Goal: Task Accomplishment & Management: Use online tool/utility

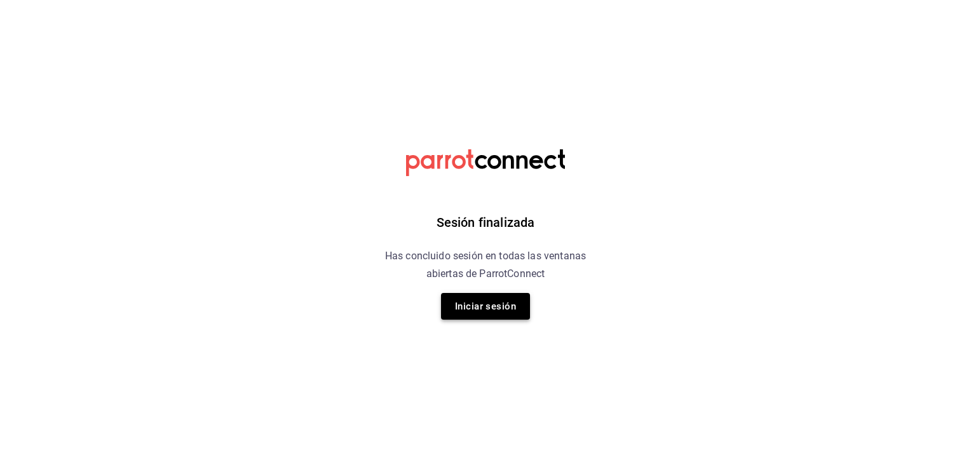
click at [491, 306] on button "Iniciar sesión" at bounding box center [485, 306] width 89 height 27
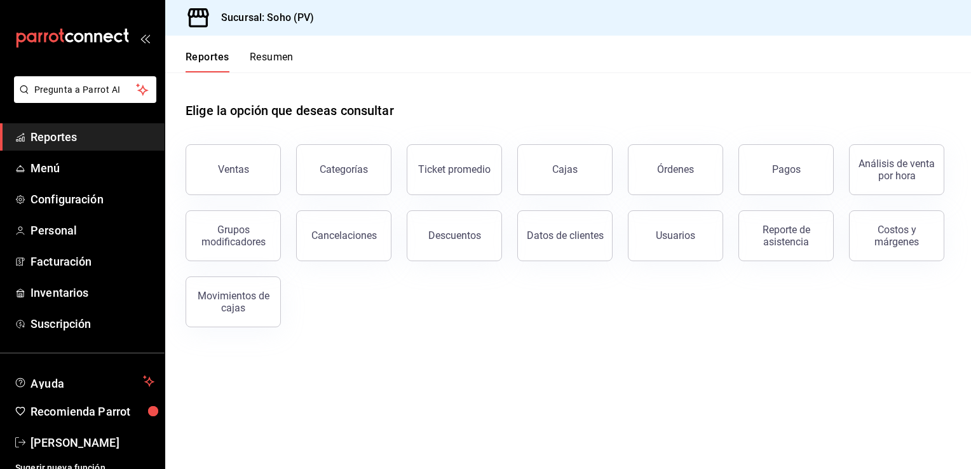
click at [71, 144] on span "Reportes" at bounding box center [93, 136] width 124 height 17
click at [659, 170] on div "Órdenes" at bounding box center [675, 169] width 37 height 12
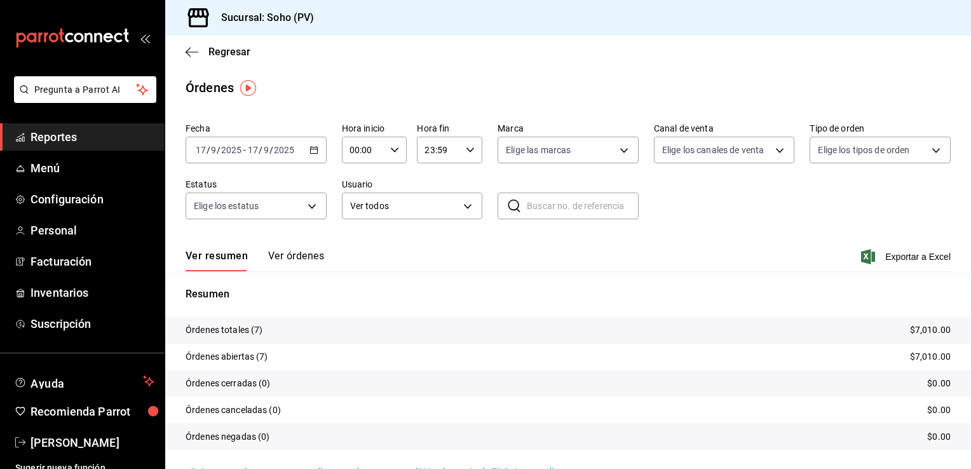
click at [310, 147] on div "[DATE] [DATE] - [DATE] [DATE]" at bounding box center [256, 150] width 141 height 27
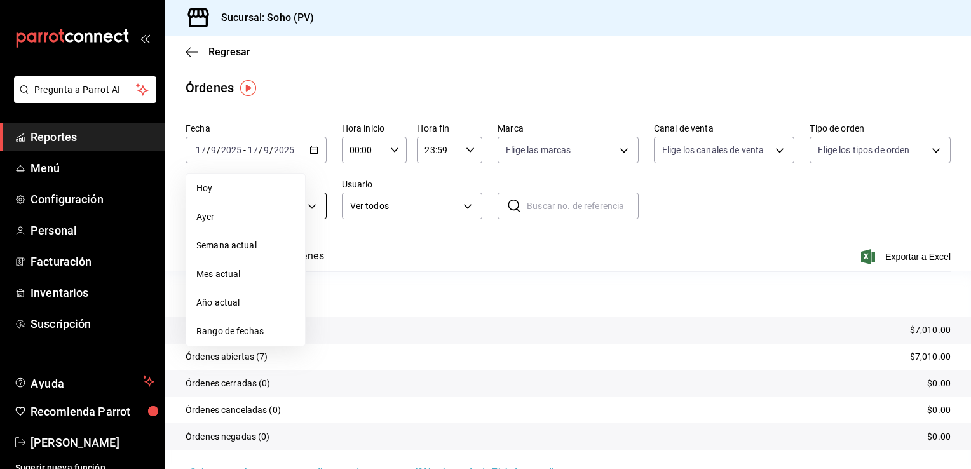
drag, startPoint x: 218, startPoint y: 219, endPoint x: 233, endPoint y: 212, distance: 15.9
click at [219, 219] on span "Ayer" at bounding box center [245, 216] width 99 height 13
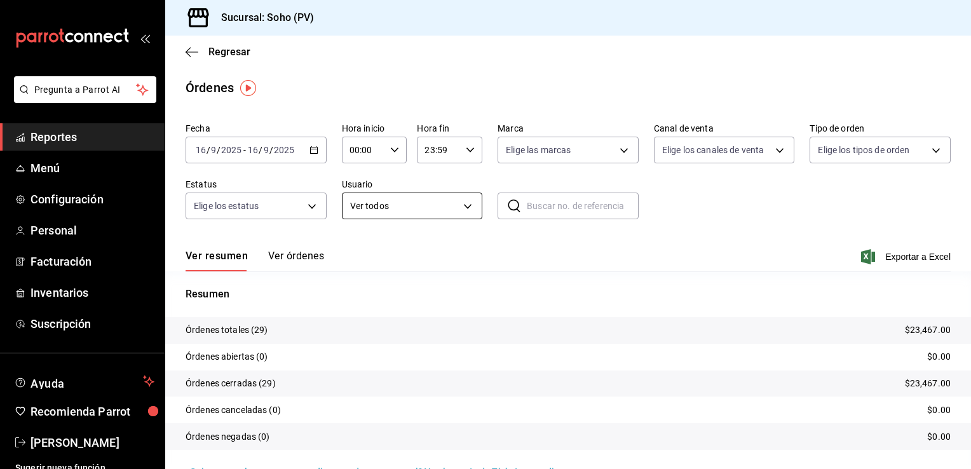
click at [470, 207] on body "Pregunta a Parrot AI Reportes Menú Configuración Personal Facturación Inventari…" at bounding box center [485, 234] width 971 height 469
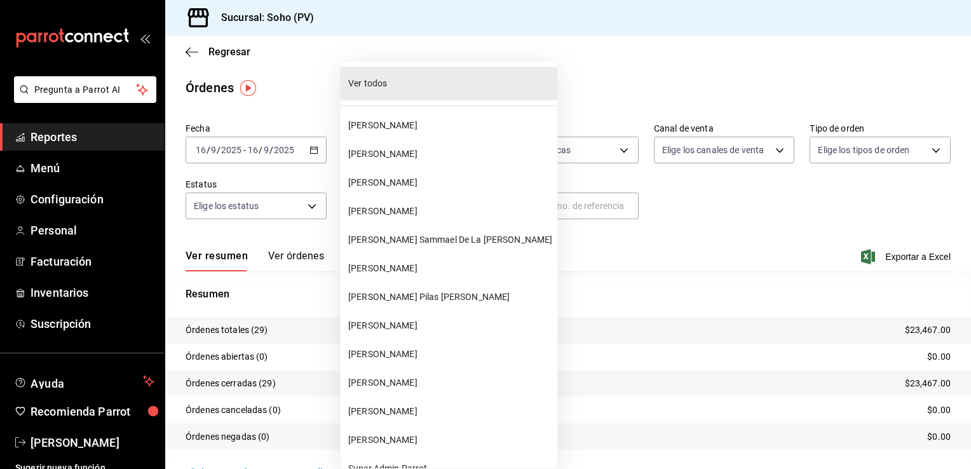
click at [397, 233] on span "[PERSON_NAME] Sammael De La [PERSON_NAME]" at bounding box center [450, 239] width 204 height 13
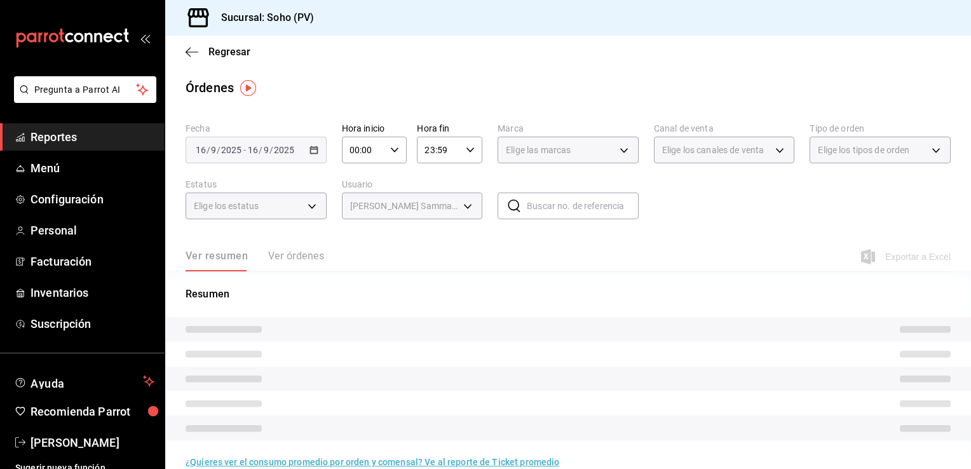
type input "28609ca3-6ac6-4c9f-b792-812c965fe4d2"
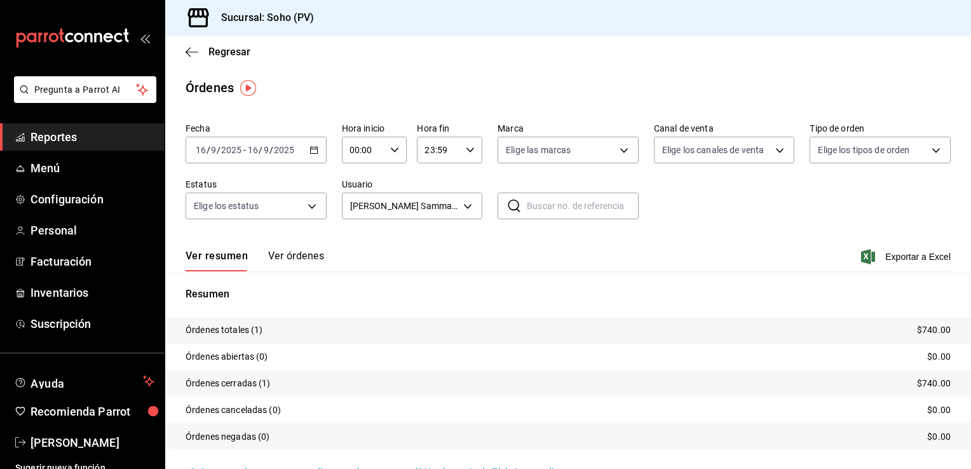
click at [288, 261] on button "Ver órdenes" at bounding box center [296, 261] width 56 height 22
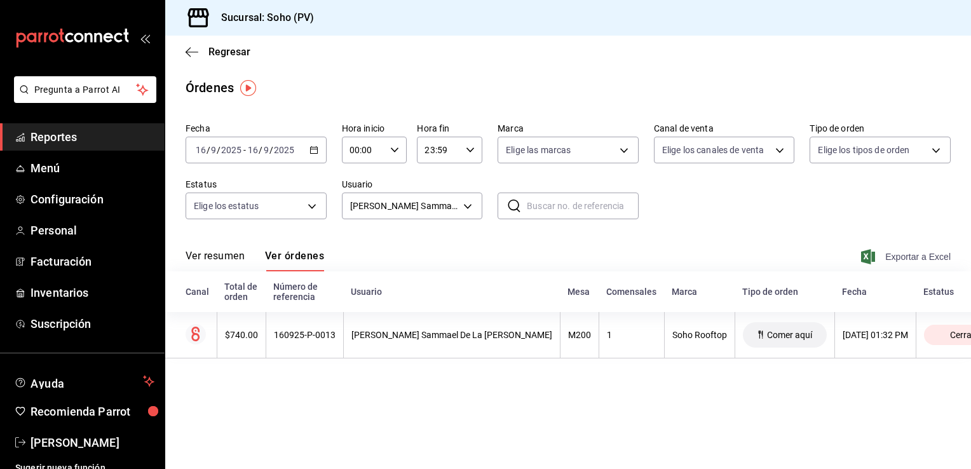
click at [894, 255] on span "Exportar a Excel" at bounding box center [907, 256] width 87 height 15
